Goal: Information Seeking & Learning: Learn about a topic

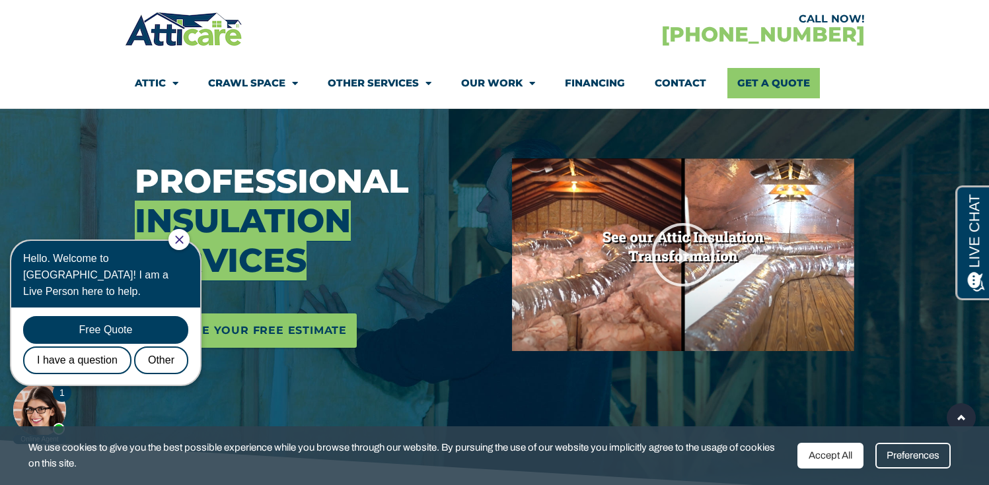
drag, startPoint x: 183, startPoint y: 244, endPoint x: 188, endPoint y: 240, distance: 7.0
click at [184, 244] on div at bounding box center [178, 239] width 21 height 21
click at [183, 240] on icon "Close Chat" at bounding box center [179, 240] width 8 height 8
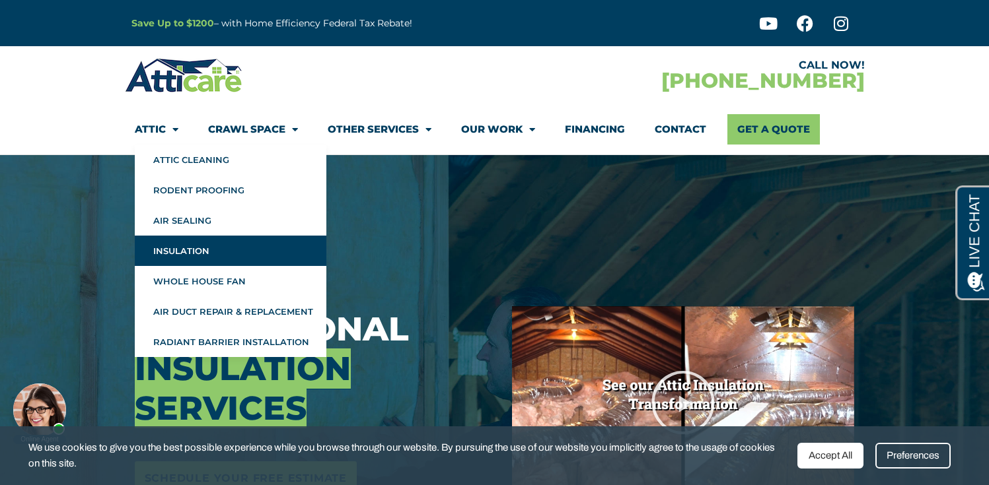
click at [201, 261] on link "Insulation" at bounding box center [231, 251] width 192 height 30
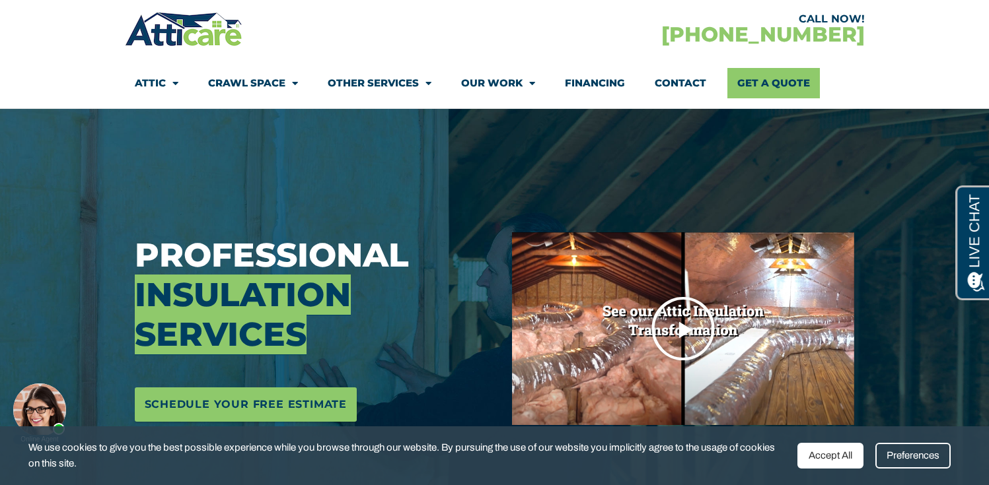
scroll to position [193, 0]
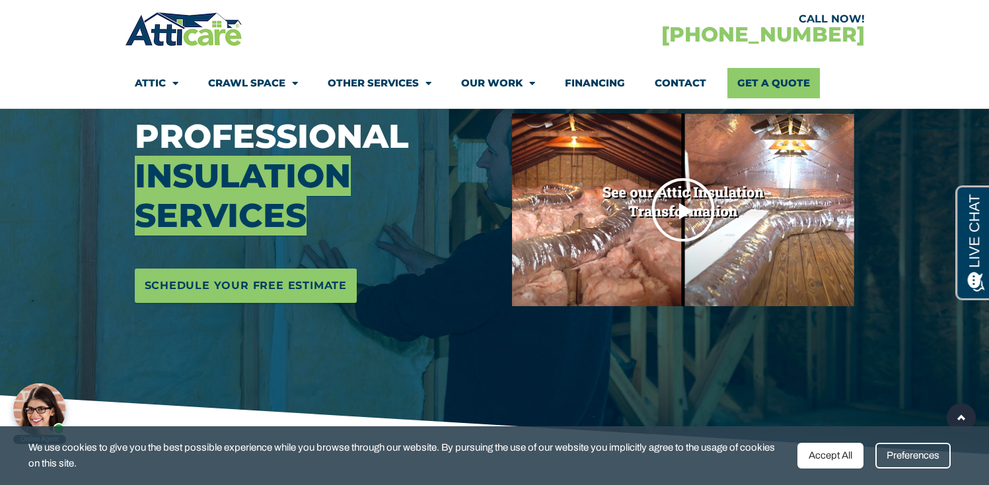
click at [677, 207] on icon "Play Video" at bounding box center [683, 210] width 66 height 66
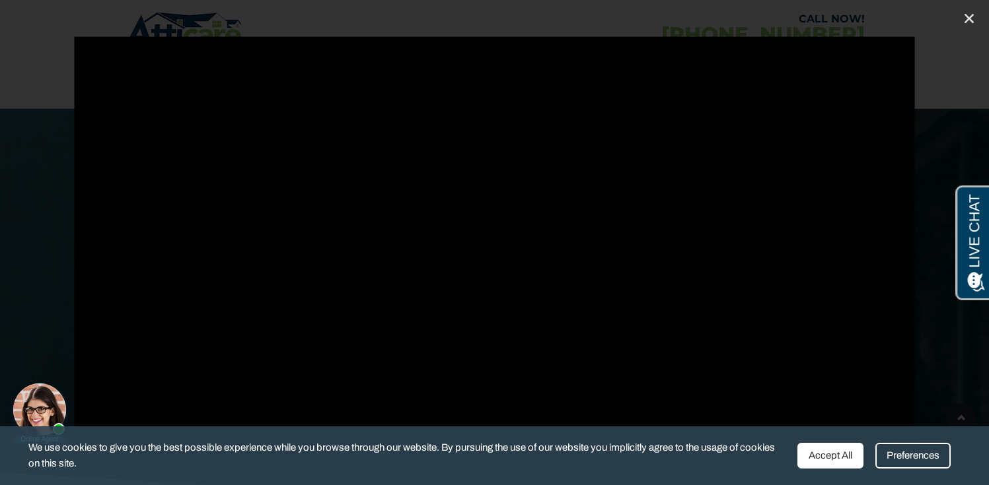
scroll to position [52, 0]
click at [969, 20] on icon "Close (Esc)" at bounding box center [968, 18] width 13 height 13
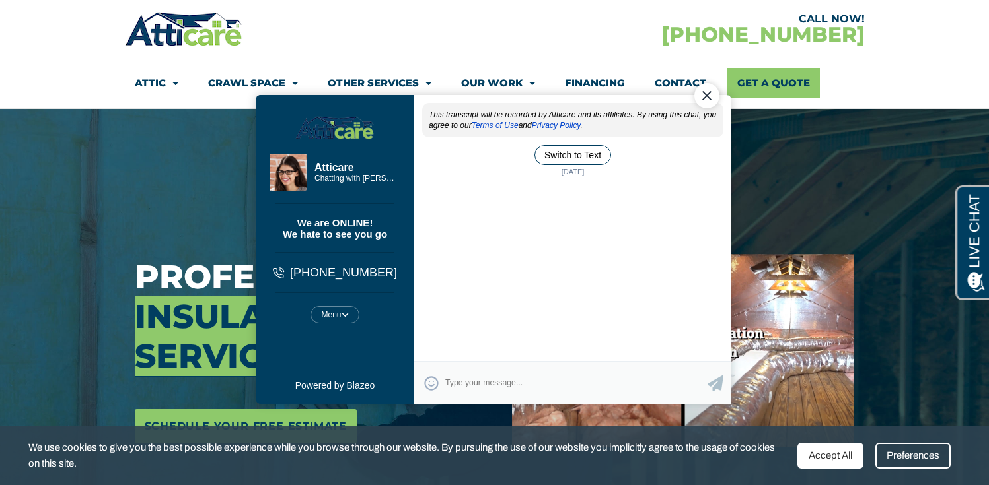
scroll to position [0, 0]
